Goal: Check status: Check status

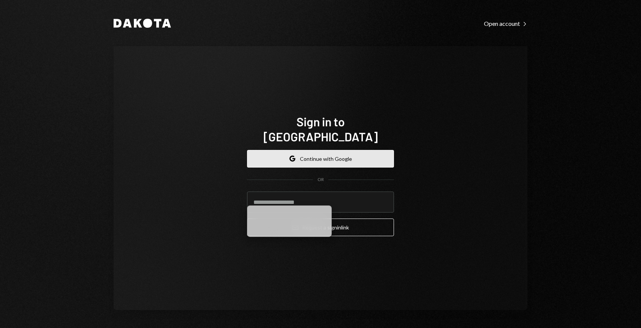
click at [298, 151] on button "Google Continue with Google" at bounding box center [320, 159] width 147 height 18
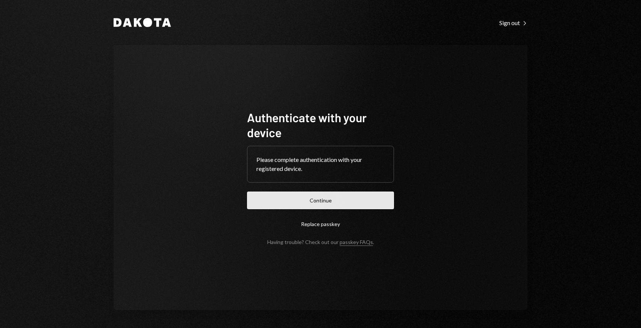
click at [326, 209] on button "Continue" at bounding box center [320, 200] width 147 height 18
click at [325, 202] on button "Continue" at bounding box center [320, 200] width 147 height 18
click at [325, 201] on button "Continue" at bounding box center [320, 200] width 147 height 18
click at [313, 200] on button "Continue" at bounding box center [320, 200] width 147 height 18
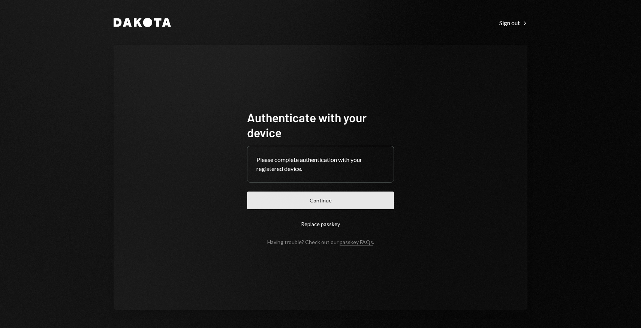
click at [313, 200] on button "Continue" at bounding box center [320, 200] width 147 height 18
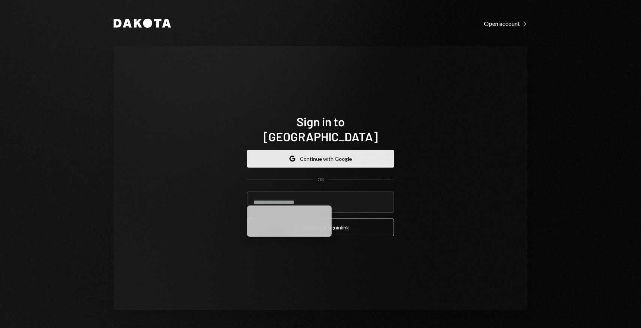
click at [285, 151] on button "Google Continue with Google" at bounding box center [320, 159] width 147 height 18
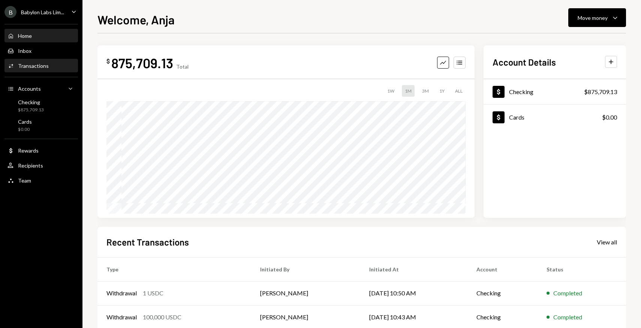
click at [43, 70] on div "Activities Transactions" at bounding box center [40, 66] width 67 height 13
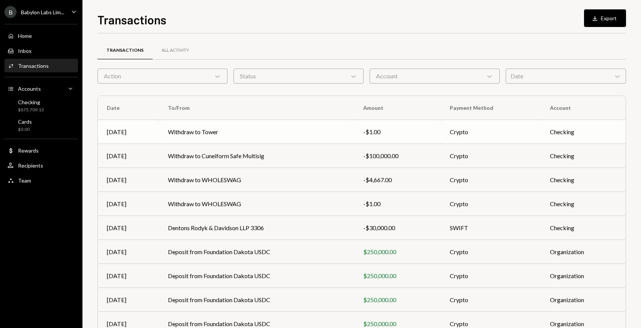
click at [181, 131] on td "Withdraw to Tower" at bounding box center [257, 132] width 196 height 24
